Goal: Find contact information: Find contact information

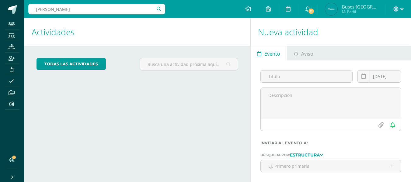
click at [102, 6] on input "pasarelli" at bounding box center [96, 9] width 137 height 10
type input "p"
type input "d"
type input "santiago sosa"
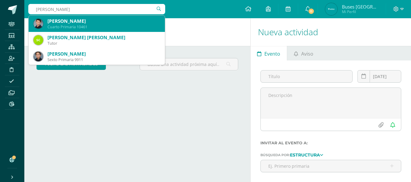
click at [60, 21] on div "Santiago Sosa Gordillo" at bounding box center [103, 21] width 112 height 6
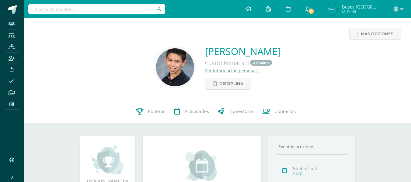
click at [225, 69] on link "Ver información personal..." at bounding box center [232, 71] width 55 height 6
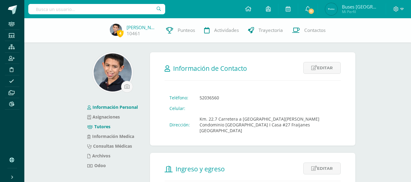
click at [110, 126] on link "Tutores" at bounding box center [98, 127] width 23 height 6
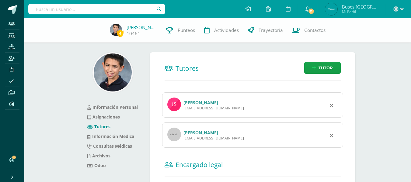
click at [218, 102] on link "[PERSON_NAME]" at bounding box center [200, 103] width 35 height 6
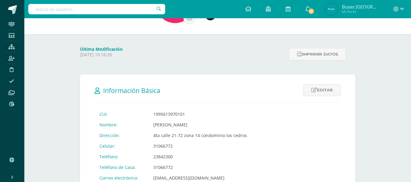
scroll to position [91, 0]
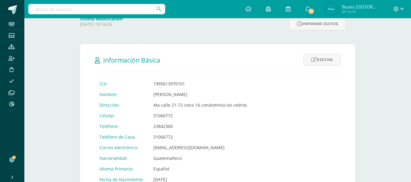
click at [107, 12] on input "text" at bounding box center [96, 9] width 137 height 10
click at [101, 10] on input "text" at bounding box center [96, 9] width 137 height 10
type input "pedro vasquez"
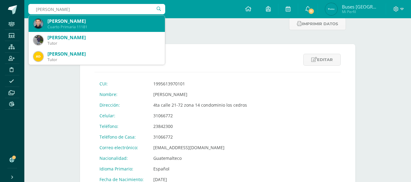
click at [98, 21] on div "Pedro José Vásquez Martínez" at bounding box center [103, 21] width 112 height 6
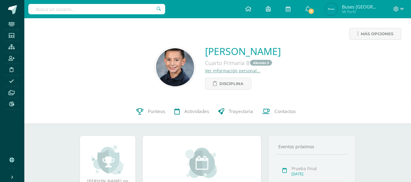
click at [205, 74] on div "Pedro José Vásquez Martínez Cuarto Primaria B Alemán 2 Ver información personal…" at bounding box center [243, 67] width 76 height 45
click at [205, 71] on link "Ver información personal..." at bounding box center [232, 71] width 55 height 6
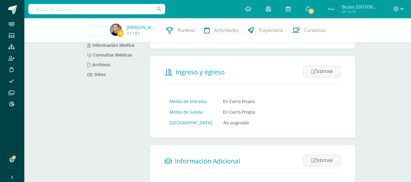
scroll to position [61, 0]
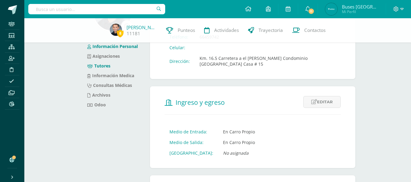
click at [107, 67] on link "Tutores" at bounding box center [98, 66] width 23 height 6
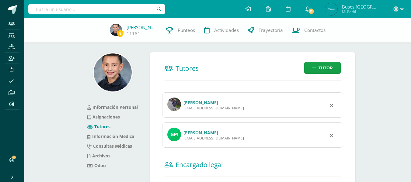
click at [195, 132] on link "Guissela María Martínez Quintana" at bounding box center [200, 133] width 35 height 6
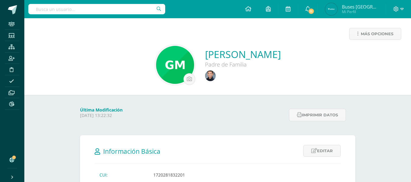
click at [130, 10] on input "text" at bounding box center [96, 9] width 137 height 10
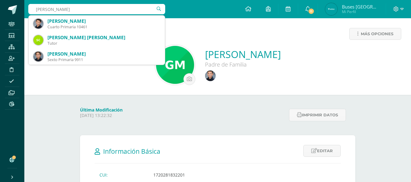
type input "santiago sosa"
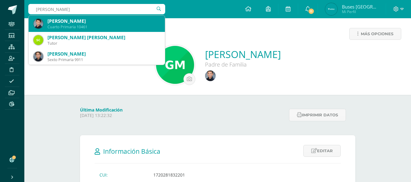
click at [68, 26] on div "Cuarto Primaria 10461" at bounding box center [103, 26] width 112 height 5
click at [68, 26] on div "Más opciones Guissela María Martínez Quintana Padre de Familia" at bounding box center [217, 56] width 386 height 77
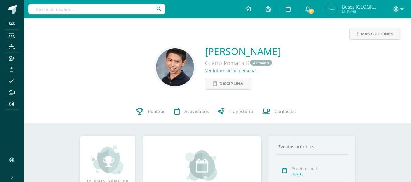
click at [230, 70] on link "Ver información personal..." at bounding box center [232, 71] width 55 height 6
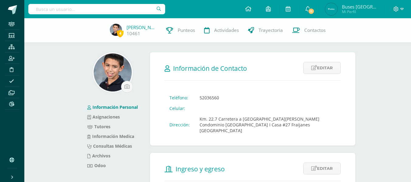
scroll to position [30, 0]
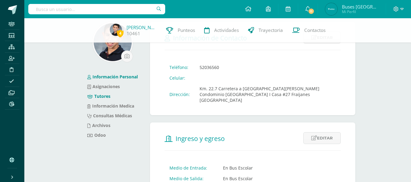
click at [109, 98] on link "Tutores" at bounding box center [98, 96] width 23 height 6
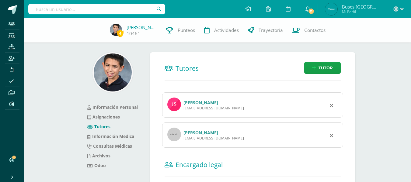
drag, startPoint x: 183, startPoint y: 109, endPoint x: 224, endPoint y: 108, distance: 40.4
click at [224, 108] on div "[EMAIL_ADDRESS][DOMAIN_NAME]" at bounding box center [213, 107] width 60 height 5
copy div "[EMAIL_ADDRESS][DOMAIN_NAME]"
